Goal: Information Seeking & Learning: Learn about a topic

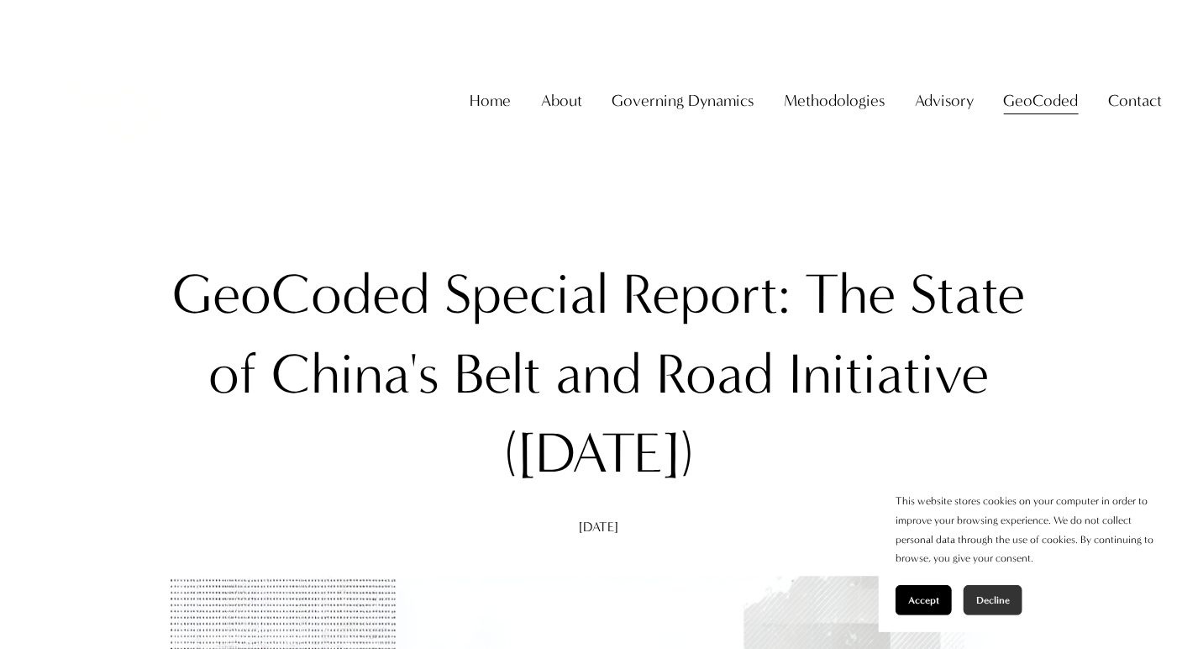
click at [1011, 592] on button "Decline" at bounding box center [993, 600] width 59 height 30
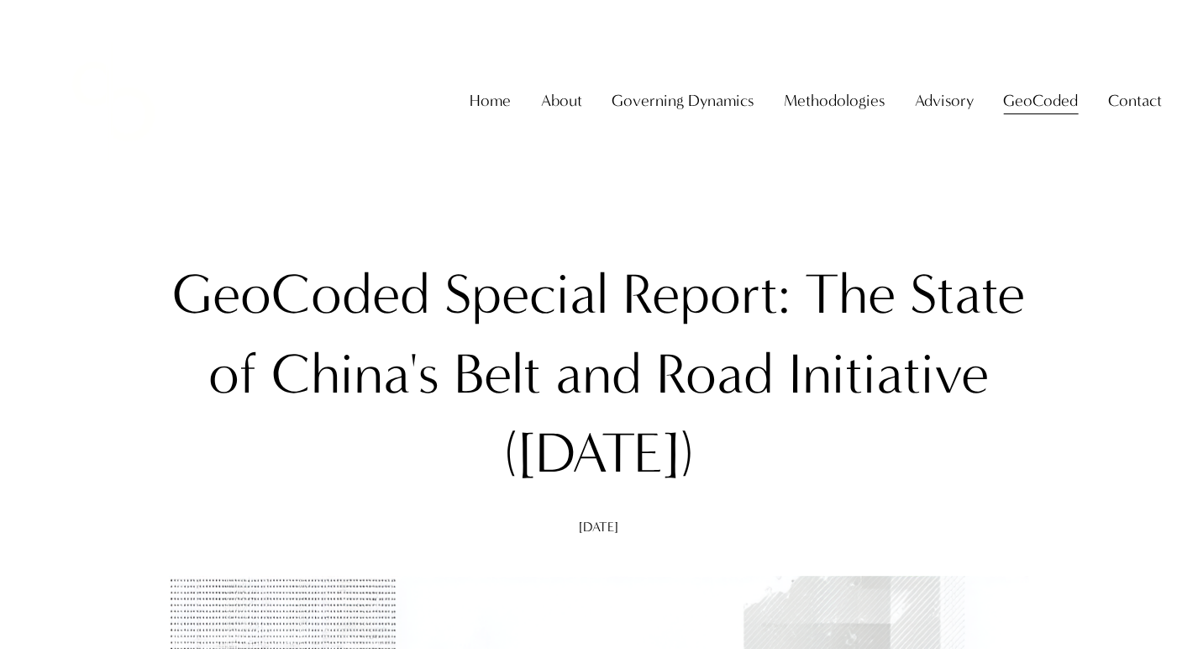
drag, startPoint x: 176, startPoint y: 300, endPoint x: 774, endPoint y: 448, distance: 615.6
click at [774, 448] on h1 "GeoCoded Special Report: The State of China's Belt and Road Initiative (August …" at bounding box center [600, 374] width 890 height 238
copy h1 "GeoCoded Special Report: The State of China's Belt and Road Initiative (August …"
click at [482, 118] on link "Home" at bounding box center [490, 101] width 41 height 33
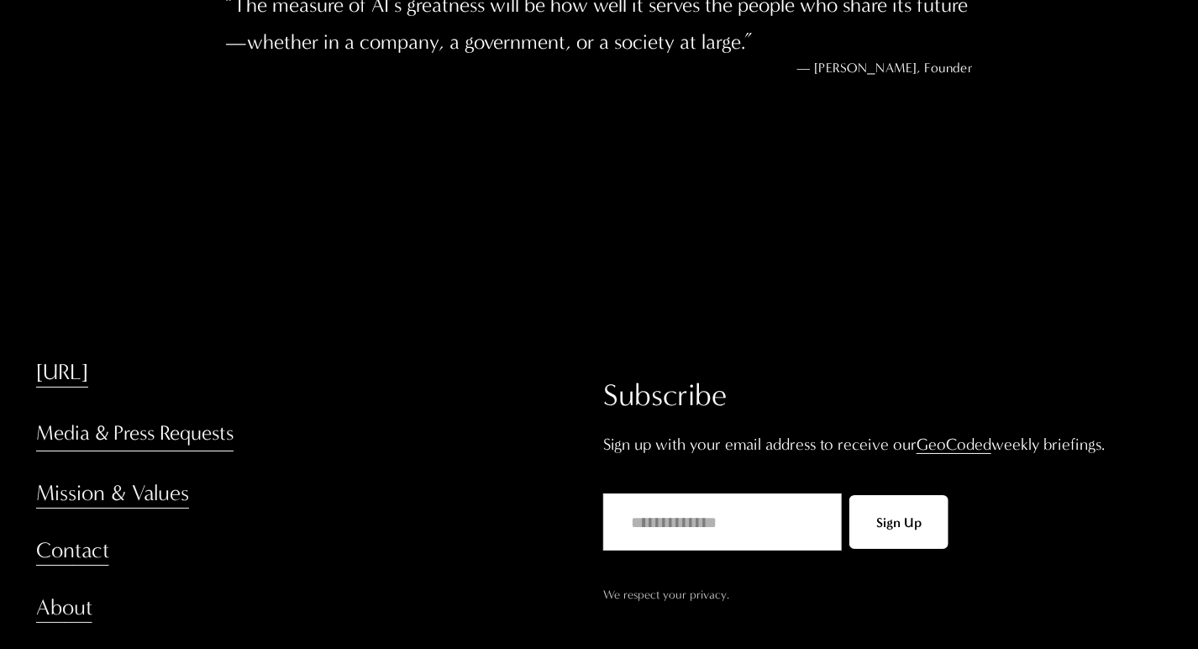
scroll to position [2968, 0]
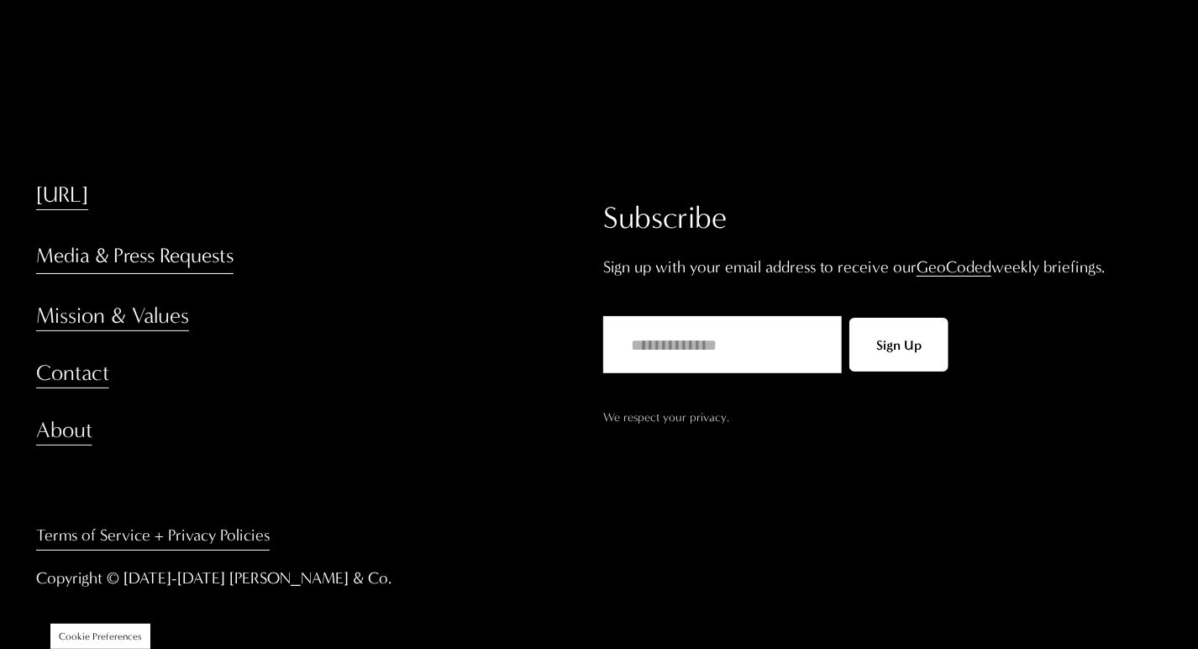
click at [333, 323] on h4 "Mission & Values" at bounding box center [315, 316] width 559 height 30
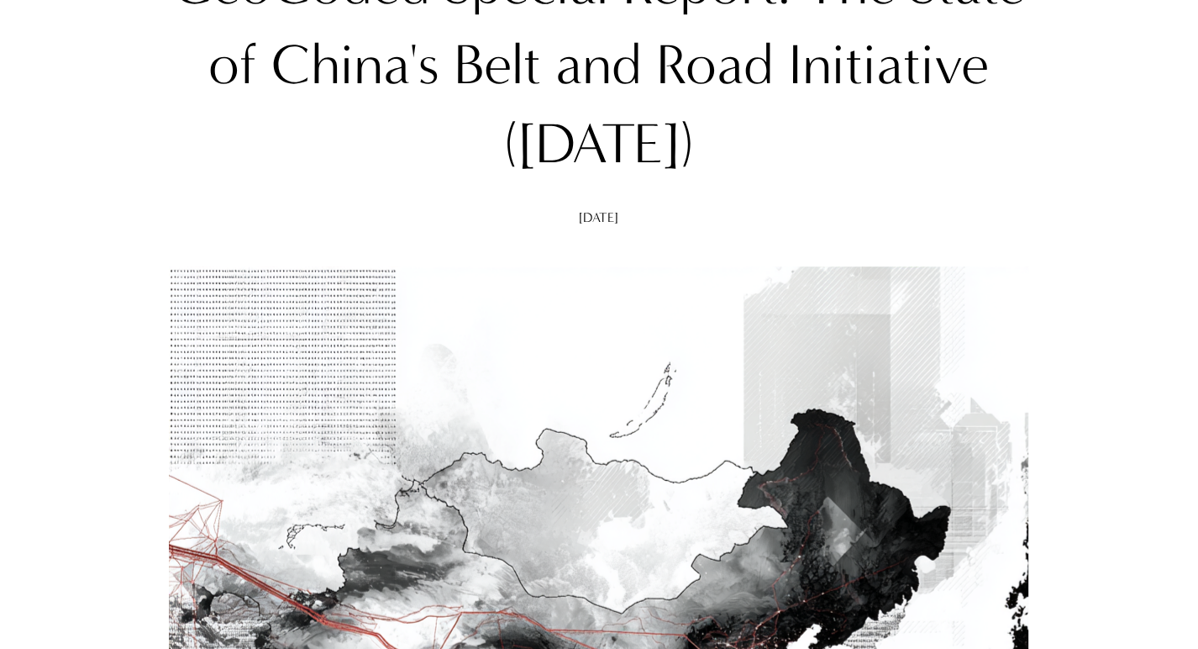
scroll to position [756, 0]
